Goal: Complete application form

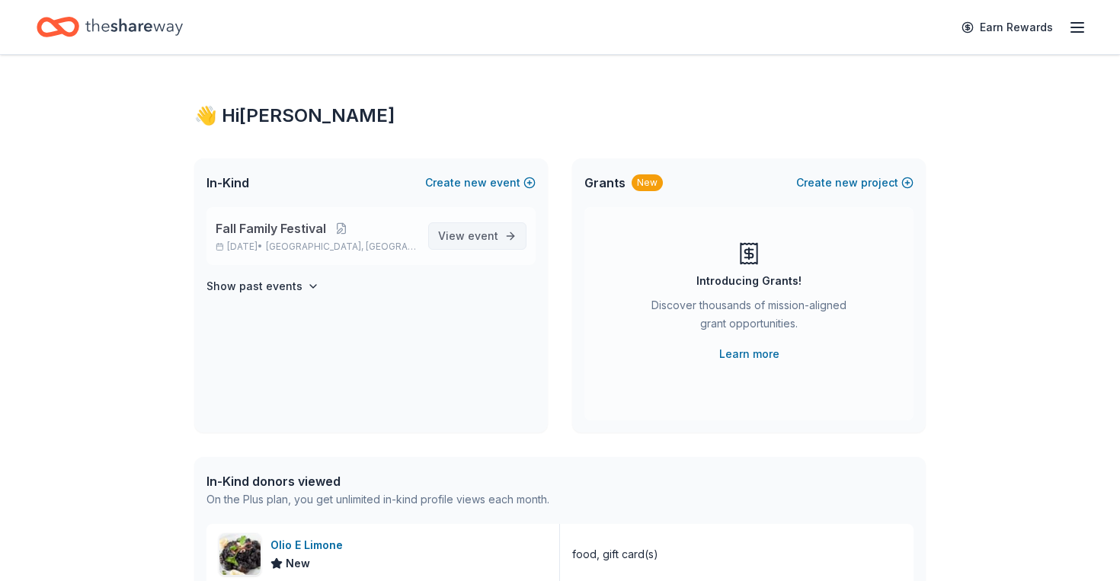
click at [473, 243] on span "View event" at bounding box center [468, 236] width 60 height 18
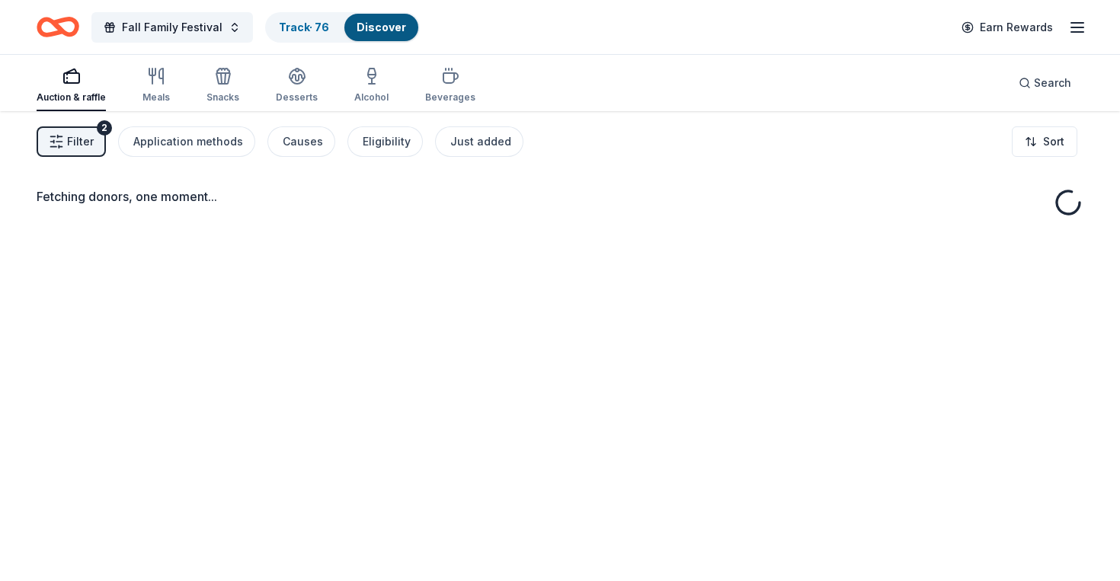
click at [85, 140] on span "Filter" at bounding box center [80, 142] width 27 height 18
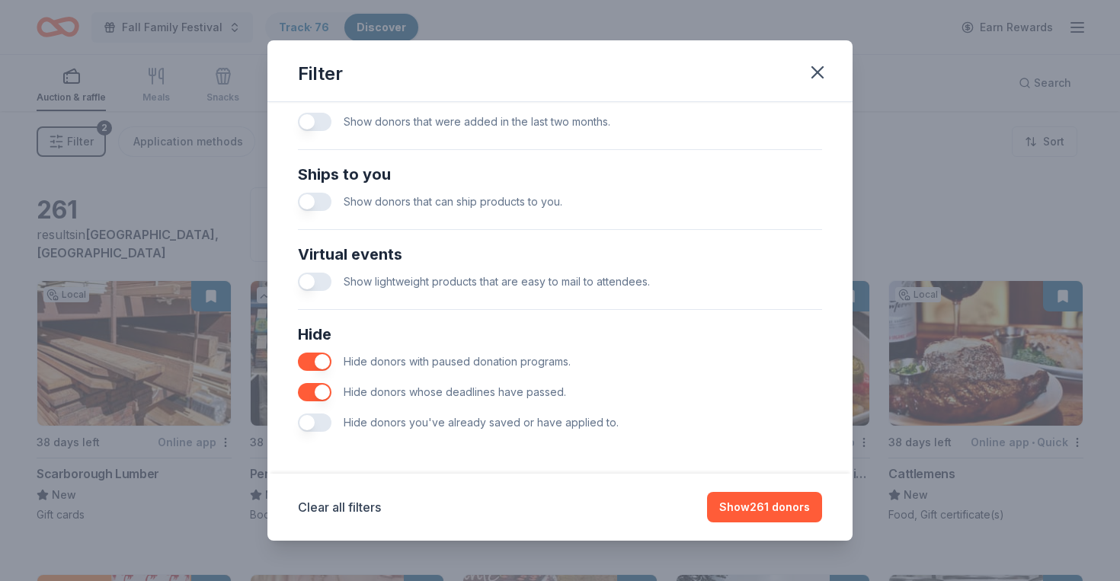
scroll to position [631, 0]
click at [321, 360] on button "button" at bounding box center [315, 362] width 34 height 18
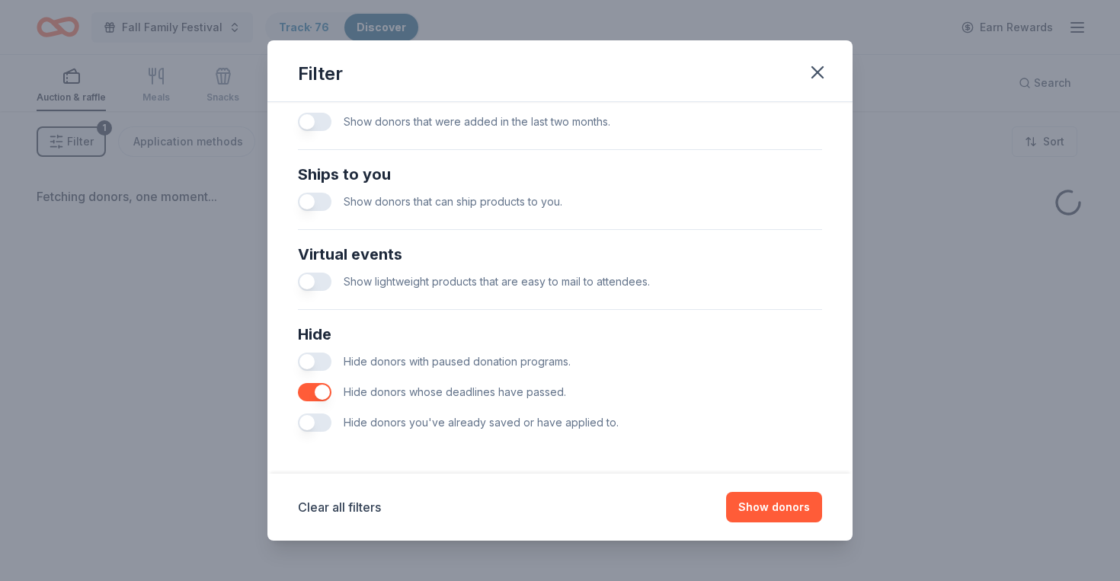
click at [321, 391] on button "button" at bounding box center [315, 392] width 34 height 18
click at [760, 510] on button "Show donors" at bounding box center [774, 507] width 96 height 30
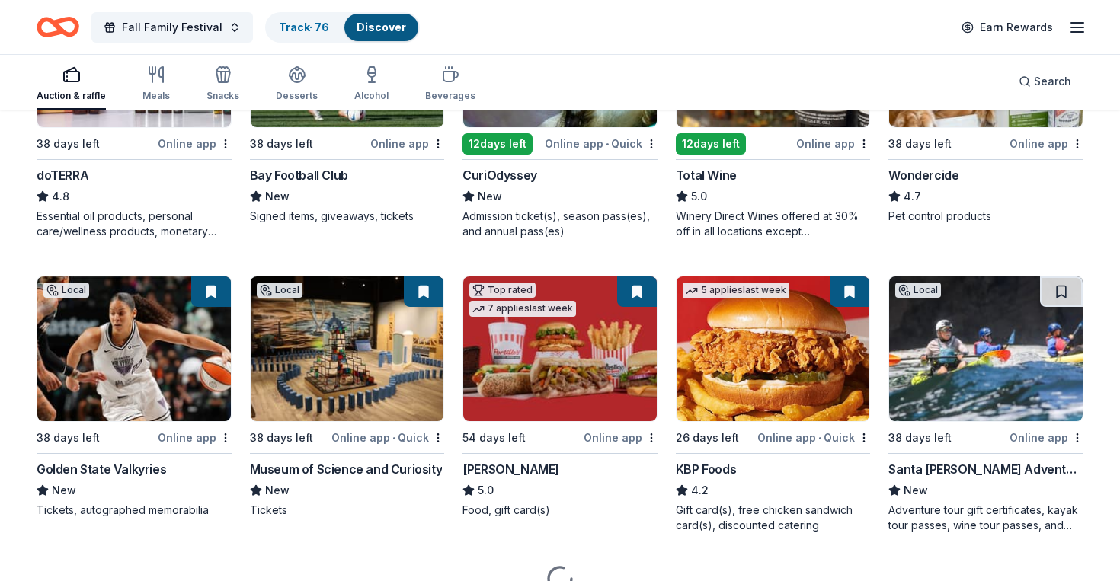
scroll to position [888, 0]
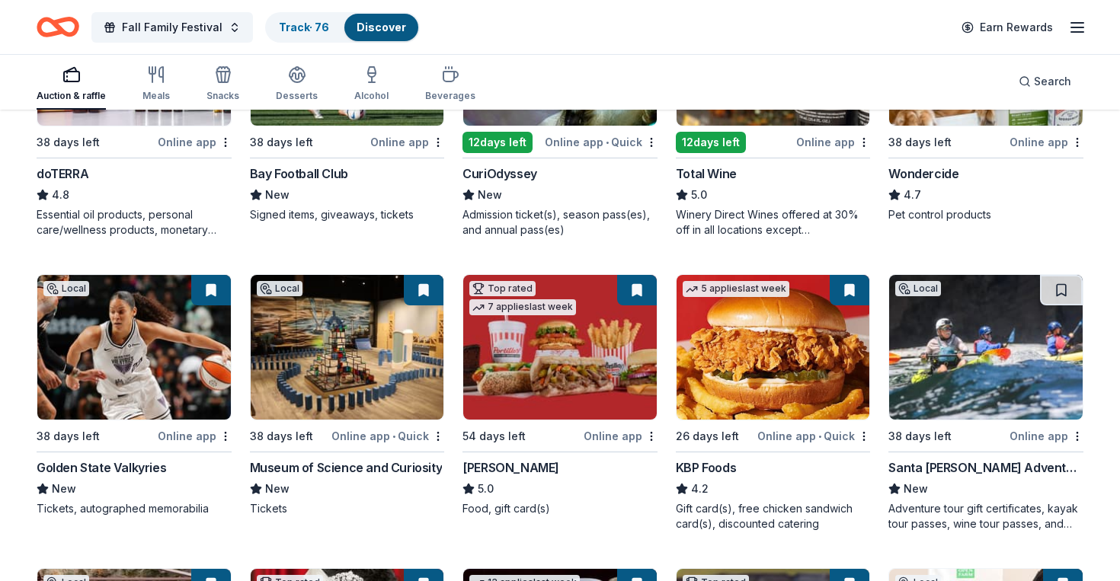
click at [1010, 363] on img at bounding box center [985, 347] width 193 height 145
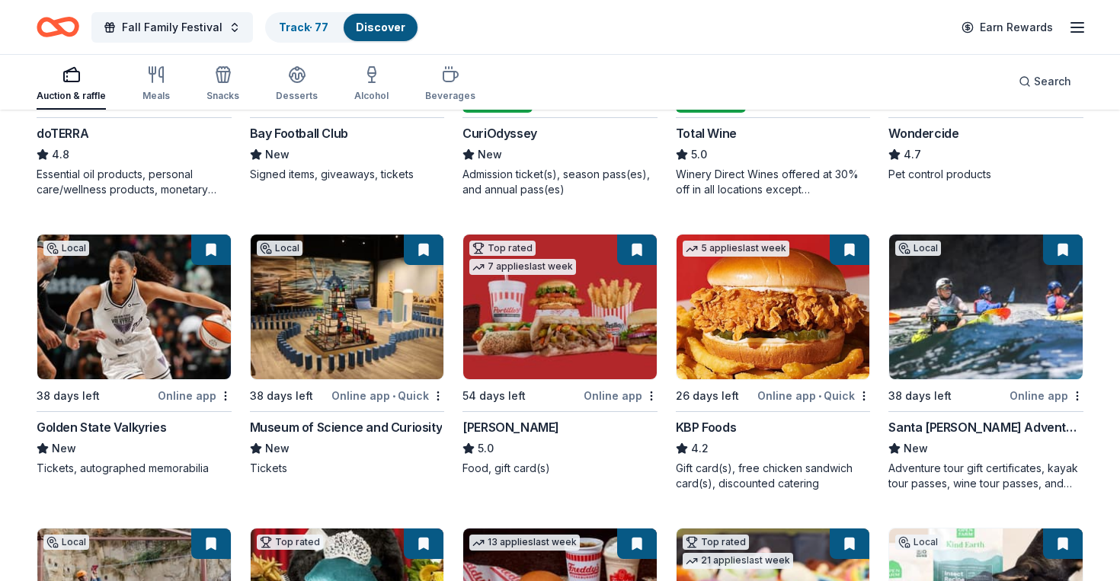
scroll to position [933, 0]
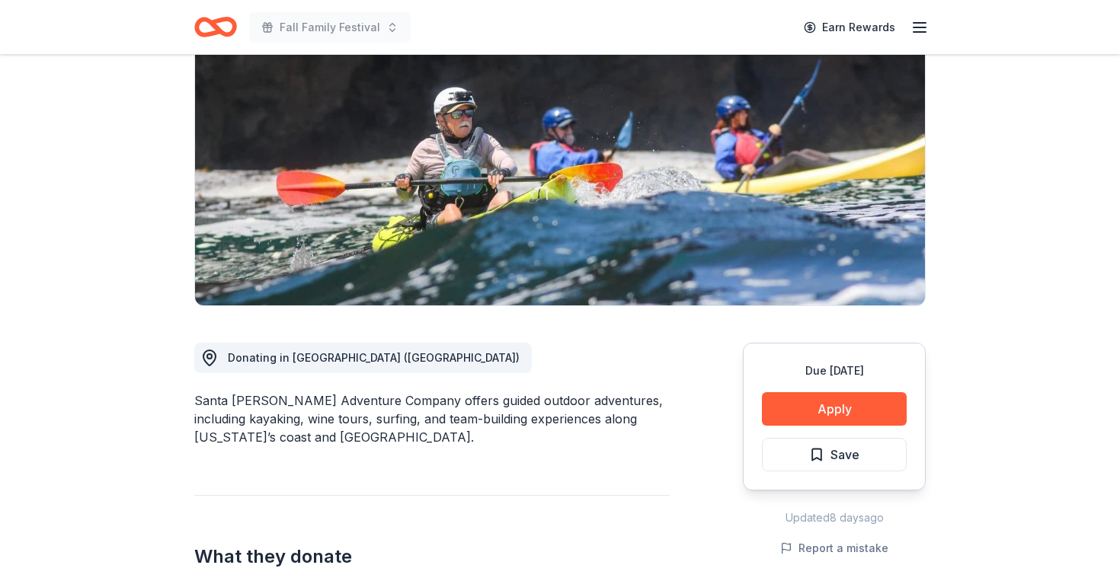
scroll to position [158, 0]
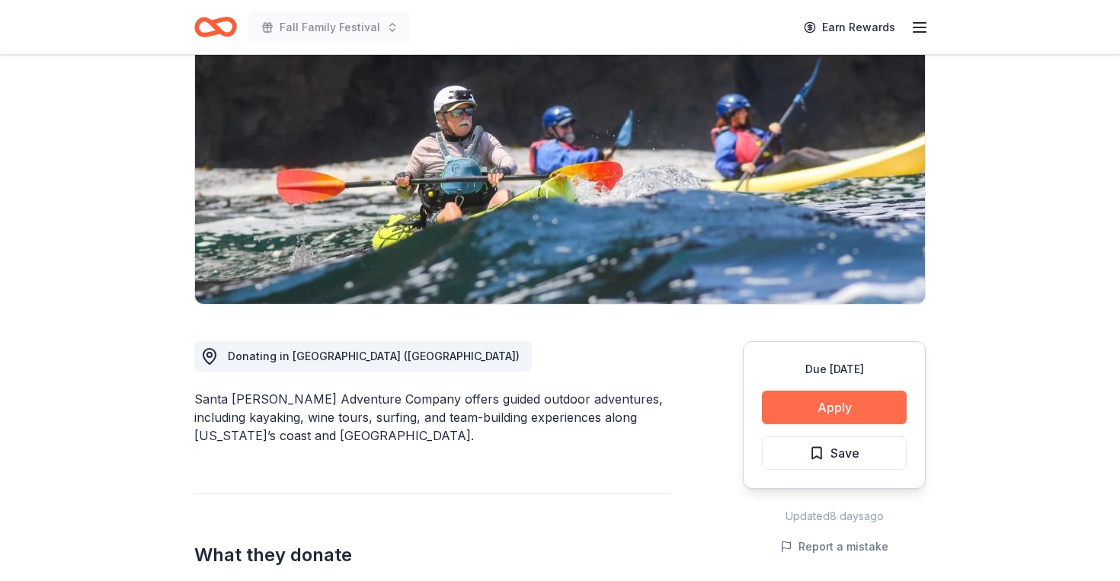
click at [838, 409] on button "Apply" at bounding box center [834, 408] width 145 height 34
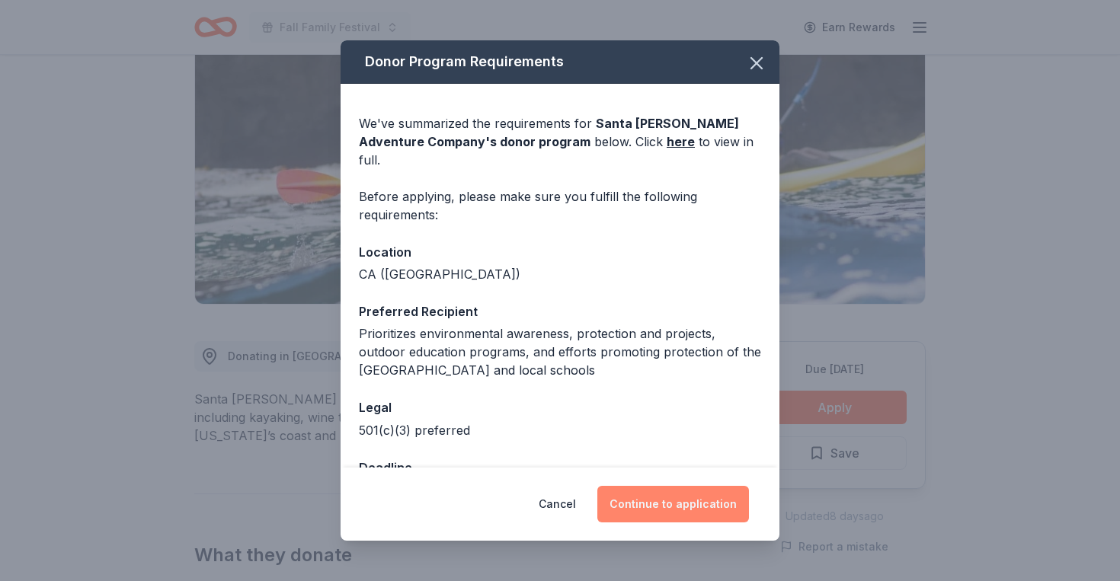
click at [654, 510] on button "Continue to application" at bounding box center [673, 504] width 152 height 37
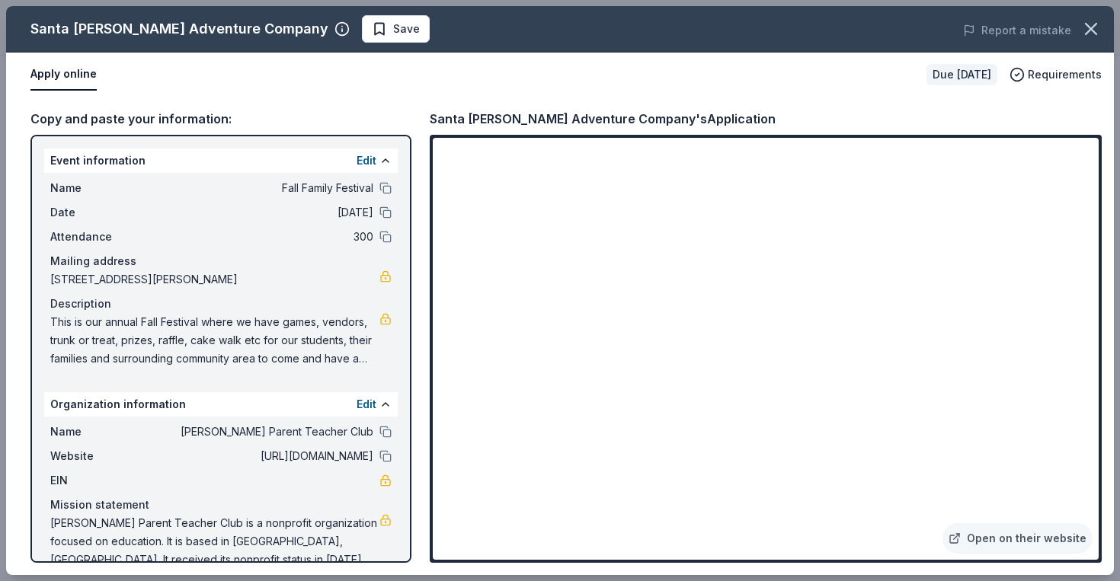
scroll to position [18, 0]
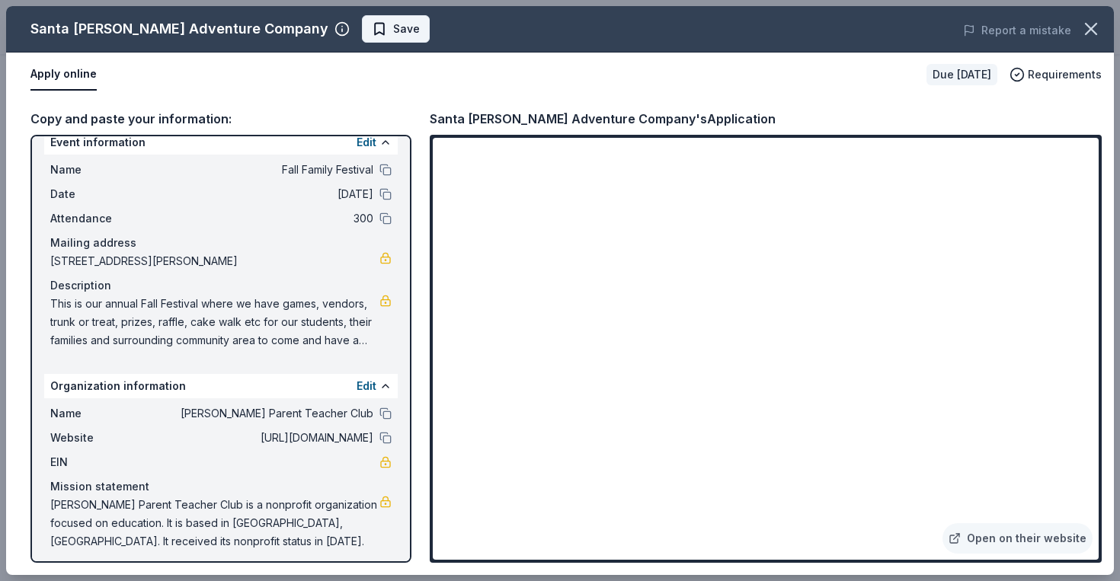
click at [372, 34] on span "Save" at bounding box center [396, 29] width 48 height 18
click at [367, 29] on body "Fall Family Festival Earn Rewards Due in 38 days Share Santa Barbara Adventure …" at bounding box center [560, 132] width 1120 height 581
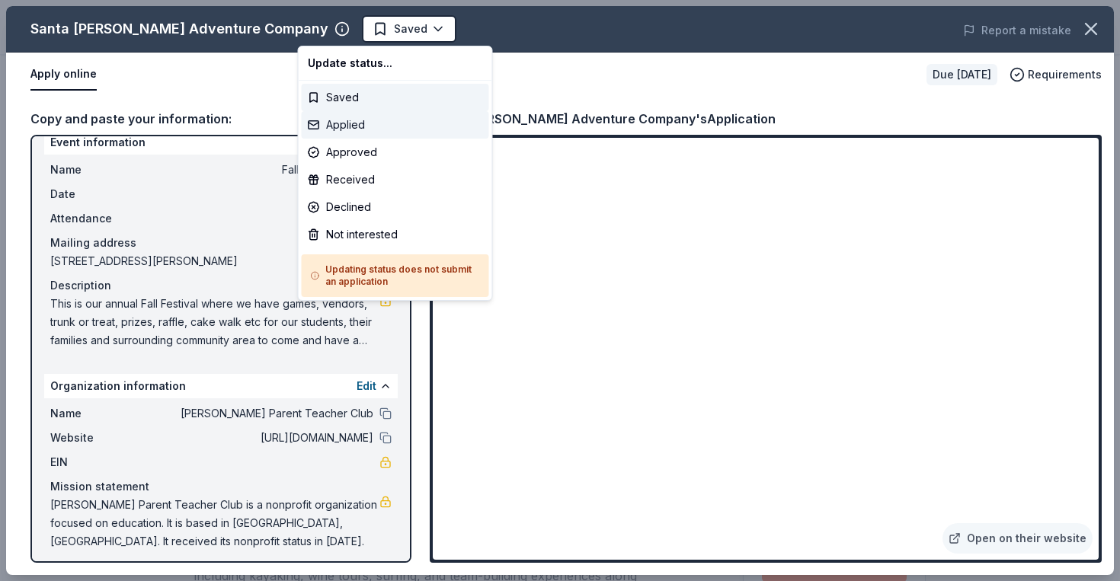
click at [347, 120] on div "Applied" at bounding box center [395, 124] width 187 height 27
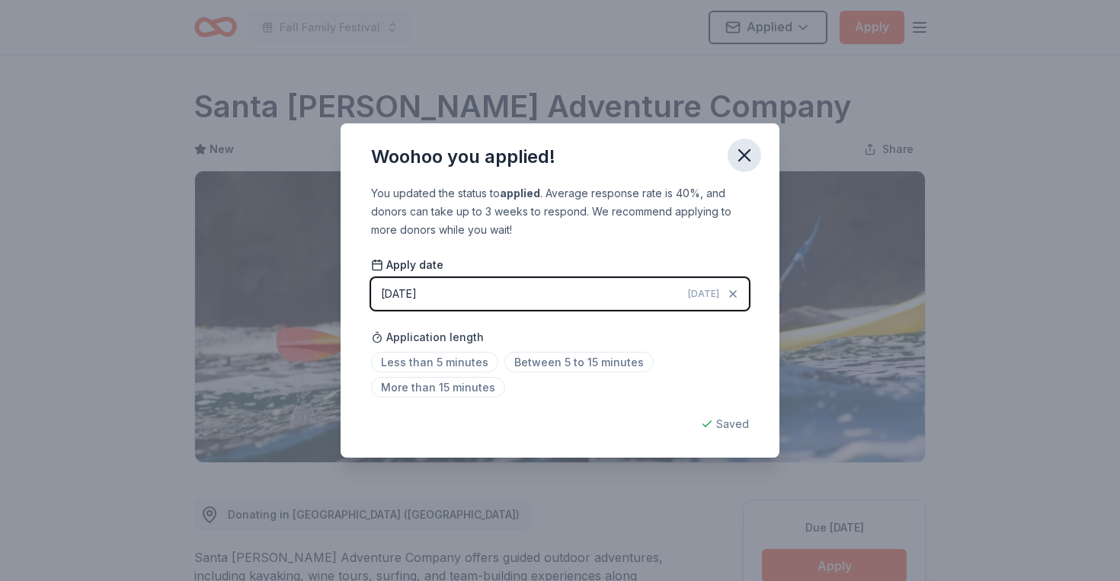
click at [743, 158] on icon "button" at bounding box center [743, 155] width 21 height 21
